Goal: Task Accomplishment & Management: Complete application form

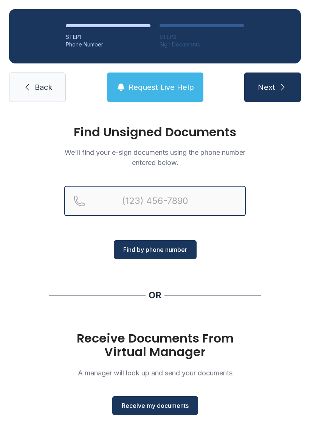
click at [148, 195] on input "Reservation phone number" at bounding box center [154, 201] width 181 height 30
type input "[PHONE_NUMBER]"
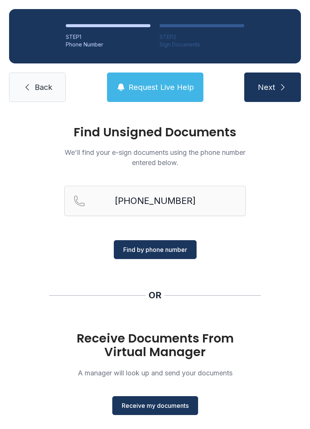
click at [154, 248] on span "Find by phone number" at bounding box center [155, 249] width 64 height 9
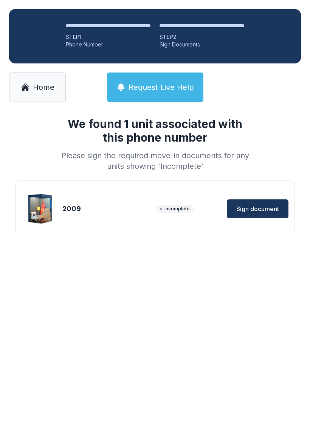
click at [253, 208] on span "Sign document" at bounding box center [257, 208] width 43 height 9
click at [35, 82] on link "Home" at bounding box center [37, 87] width 57 height 29
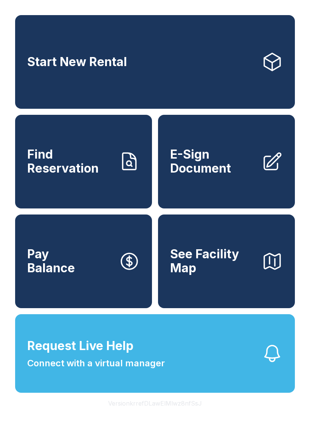
click at [267, 171] on icon at bounding box center [271, 161] width 21 height 21
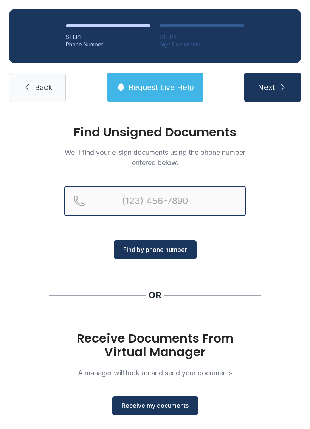
click at [196, 198] on input "Reservation phone number" at bounding box center [154, 201] width 181 height 30
type input "[PHONE_NUMBER]"
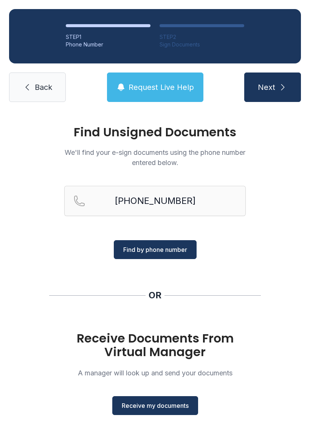
click at [152, 252] on span "Find by phone number" at bounding box center [155, 249] width 64 height 9
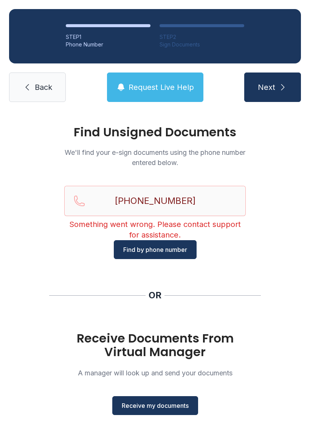
click at [30, 96] on link "Back" at bounding box center [37, 87] width 57 height 29
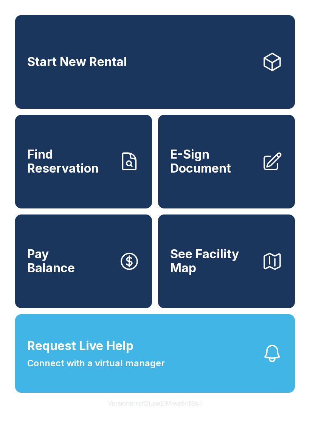
click at [229, 175] on span "E-Sign Document" at bounding box center [212, 162] width 85 height 28
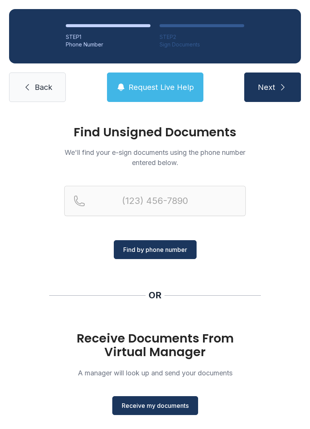
click at [150, 403] on span "Receive my documents" at bounding box center [155, 405] width 67 height 9
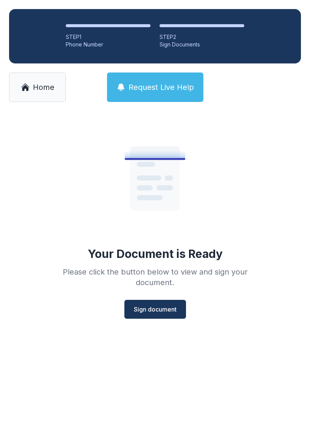
click at [156, 308] on span "Sign document" at bounding box center [155, 309] width 43 height 9
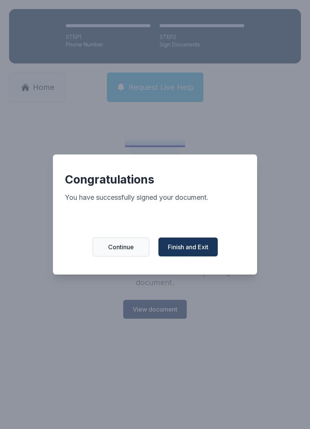
click at [198, 246] on button "Finish and Exit" at bounding box center [187, 247] width 59 height 19
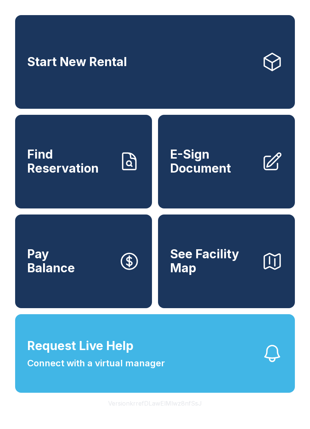
click at [205, 175] on span "E-Sign Document" at bounding box center [212, 162] width 85 height 28
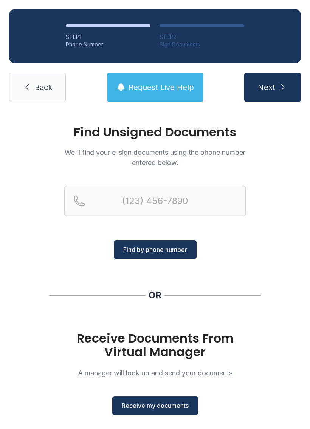
click at [29, 90] on icon at bounding box center [27, 87] width 9 height 9
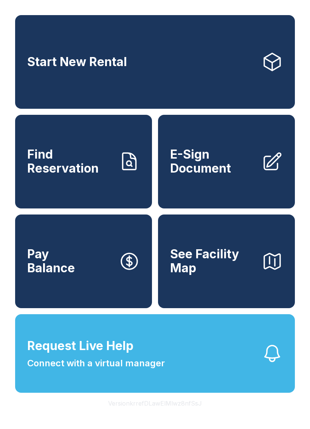
click at [213, 170] on span "E-Sign Document" at bounding box center [212, 162] width 85 height 28
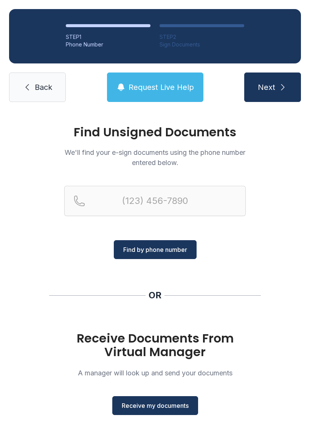
click at [152, 410] on button "Receive my documents" at bounding box center [155, 405] width 86 height 19
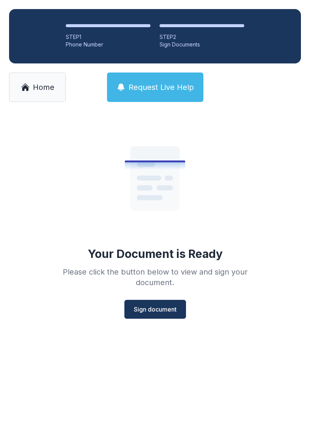
click at [147, 307] on span "Sign document" at bounding box center [155, 309] width 43 height 9
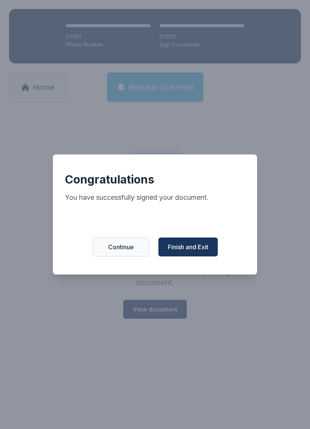
click at [199, 246] on span "Finish and Exit" at bounding box center [188, 246] width 40 height 9
